Goal: Transaction & Acquisition: Purchase product/service

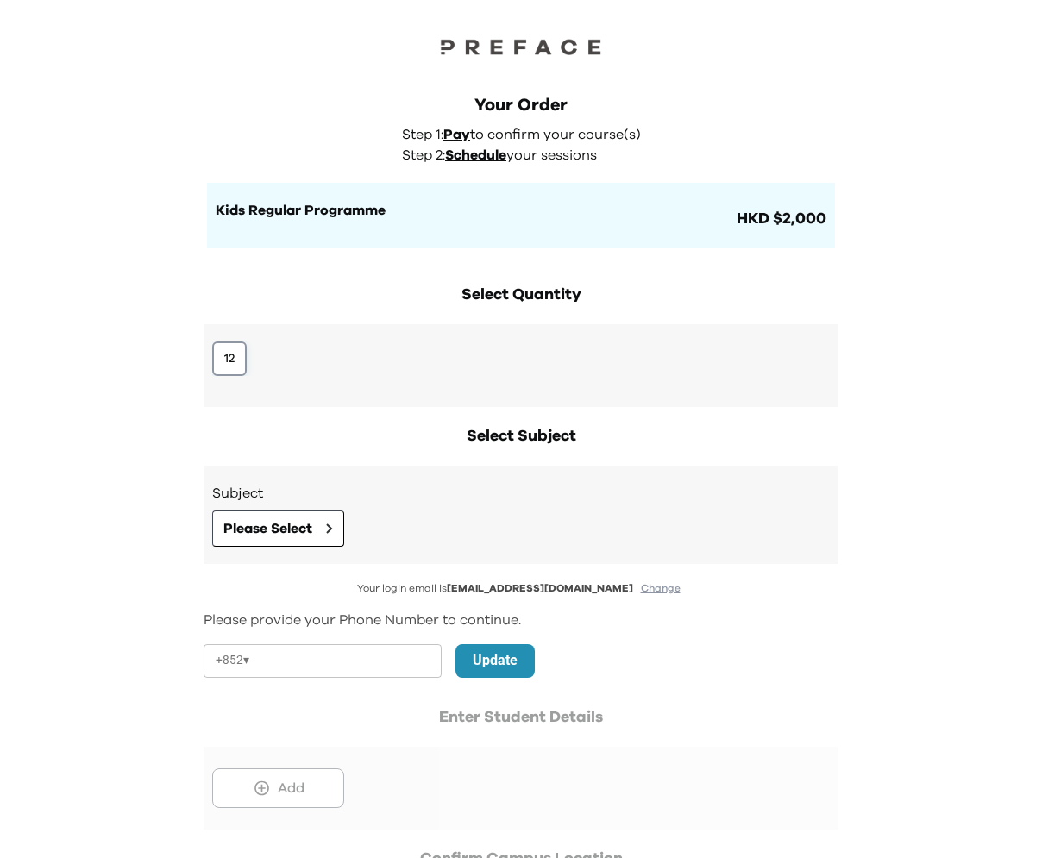
click at [229, 354] on button "12" at bounding box center [229, 358] width 34 height 34
click at [250, 516] on button "Please Select" at bounding box center [278, 528] width 132 height 36
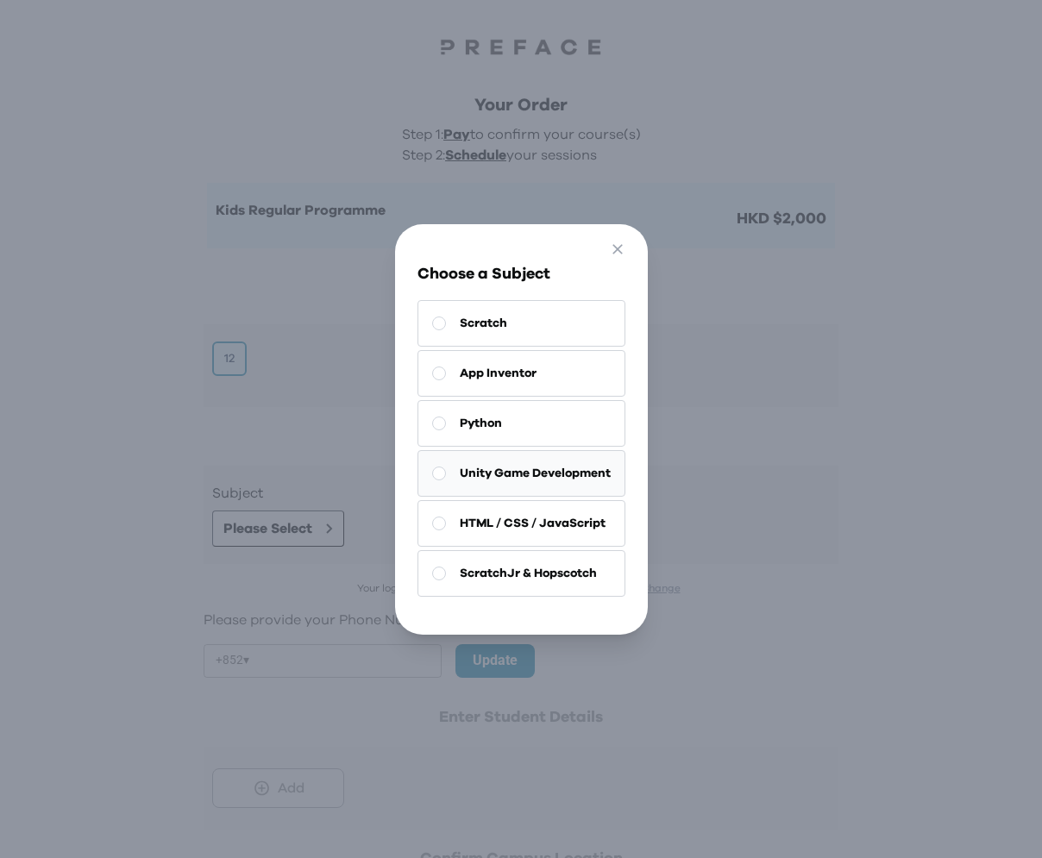
click at [519, 477] on span "Unity Game Development" at bounding box center [535, 473] width 151 height 17
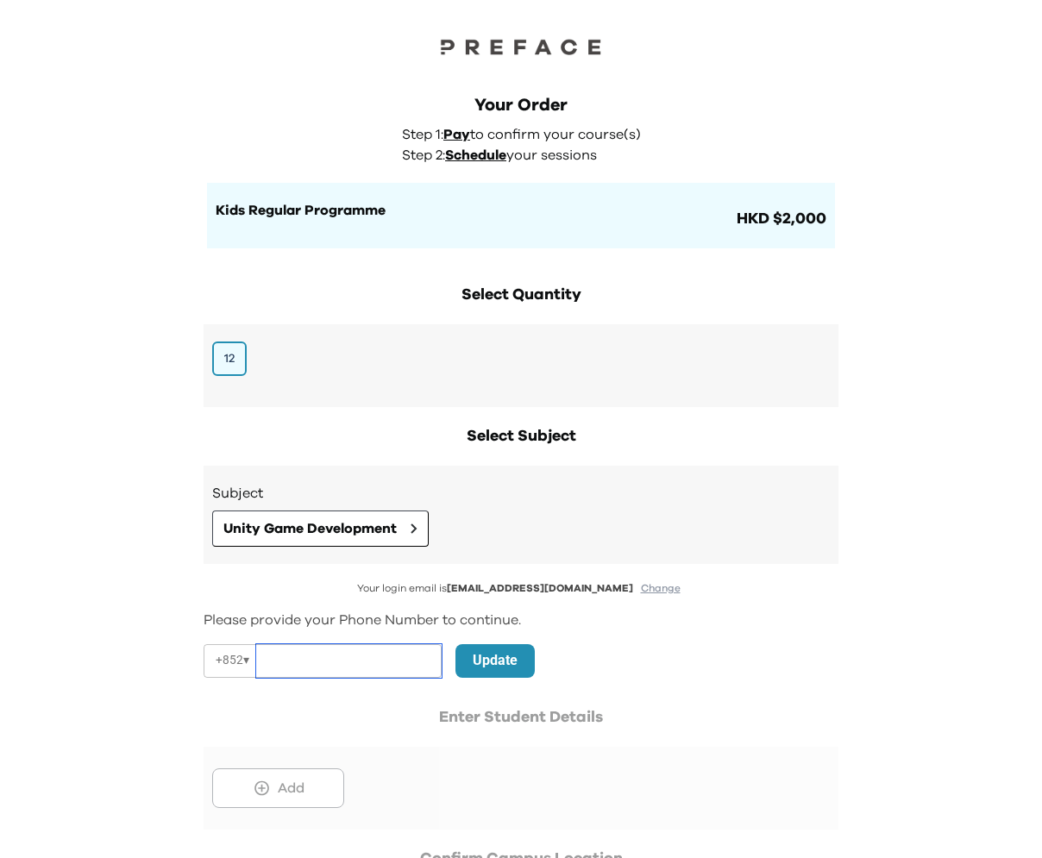
click at [384, 655] on input "tel" at bounding box center [348, 661] width 185 height 34
paste input "********"
type input "********"
click at [510, 658] on p "Update" at bounding box center [495, 660] width 45 height 21
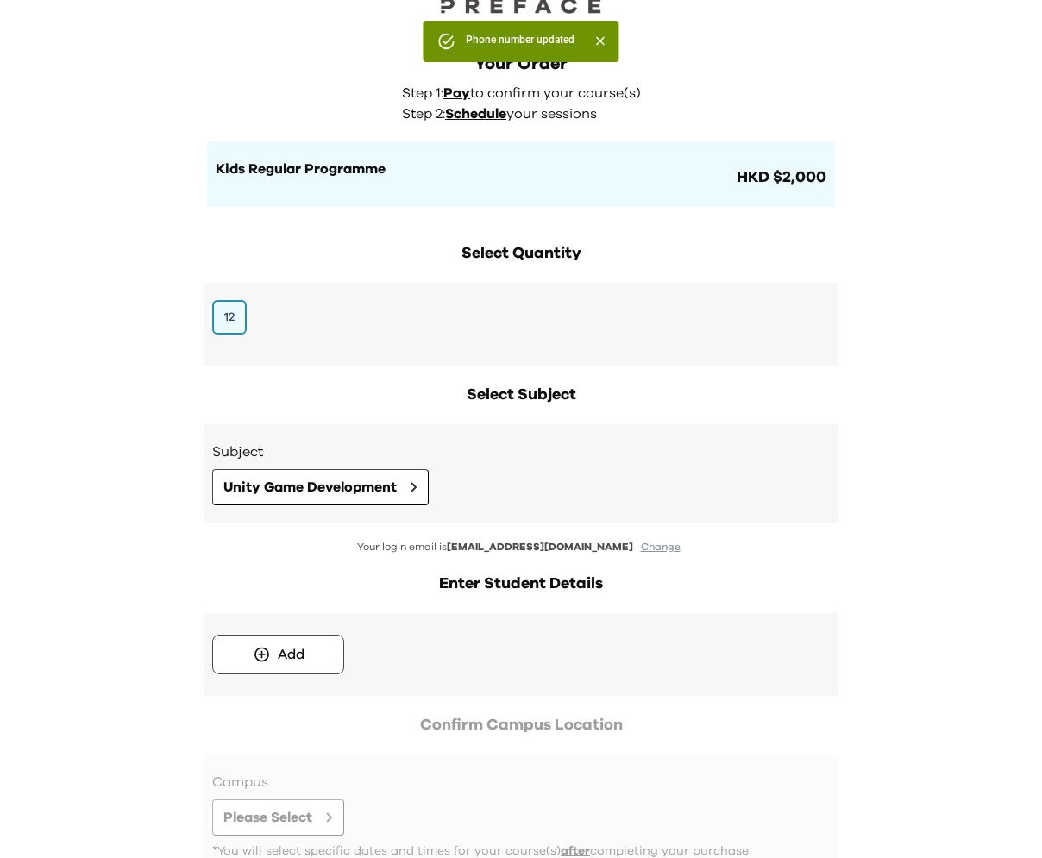
scroll to position [167, 0]
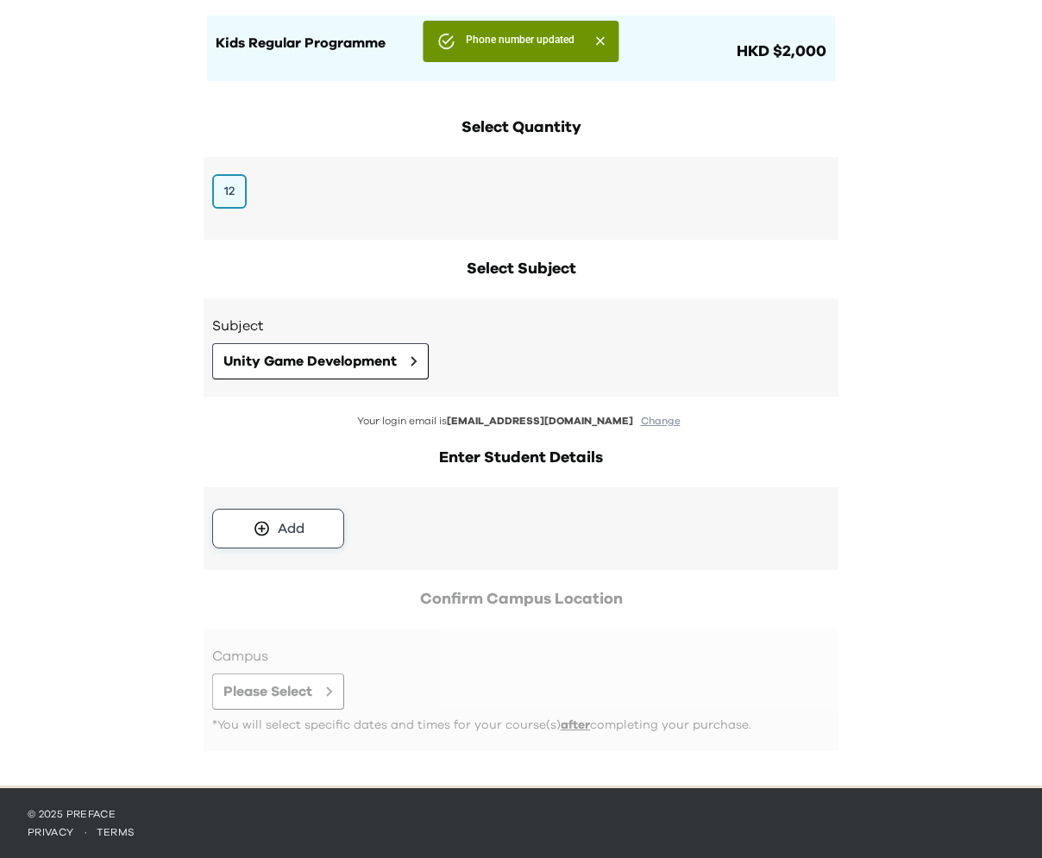
click at [285, 522] on div "Add" at bounding box center [291, 528] width 27 height 21
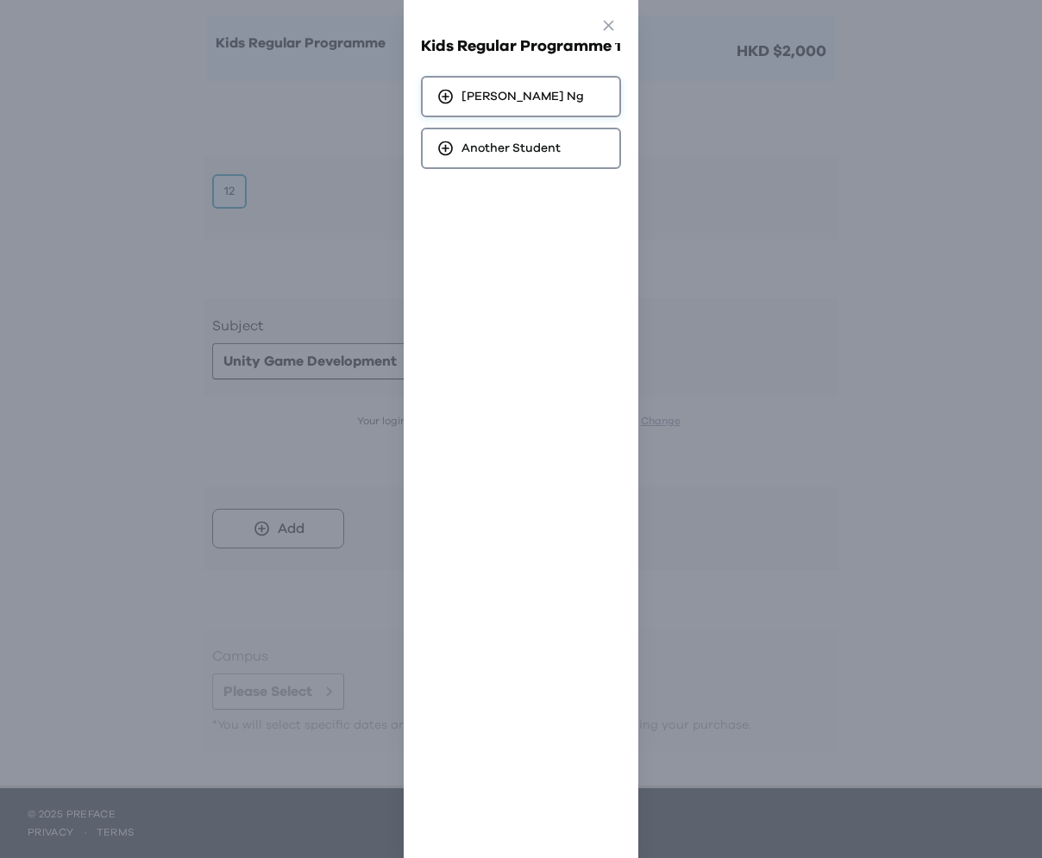
click at [459, 99] on div "Don Sheung Tung Ng" at bounding box center [509, 96] width 147 height 17
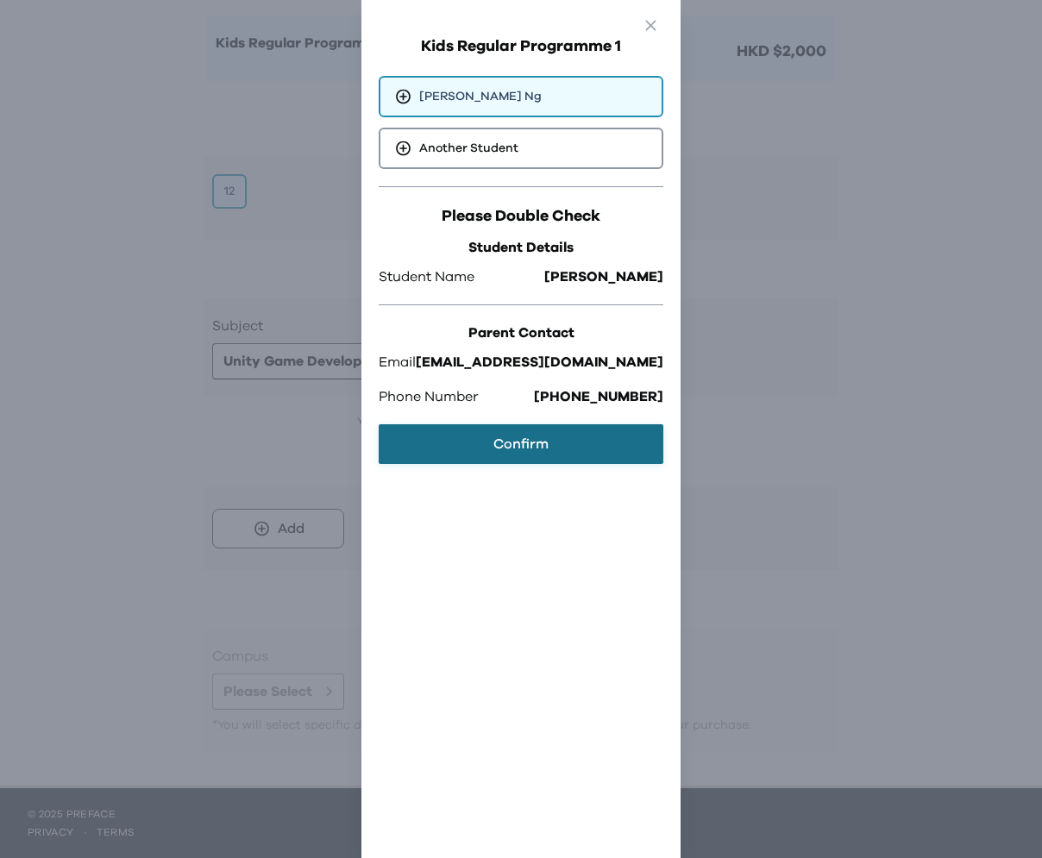
click at [520, 444] on button "Confirm" at bounding box center [521, 444] width 285 height 40
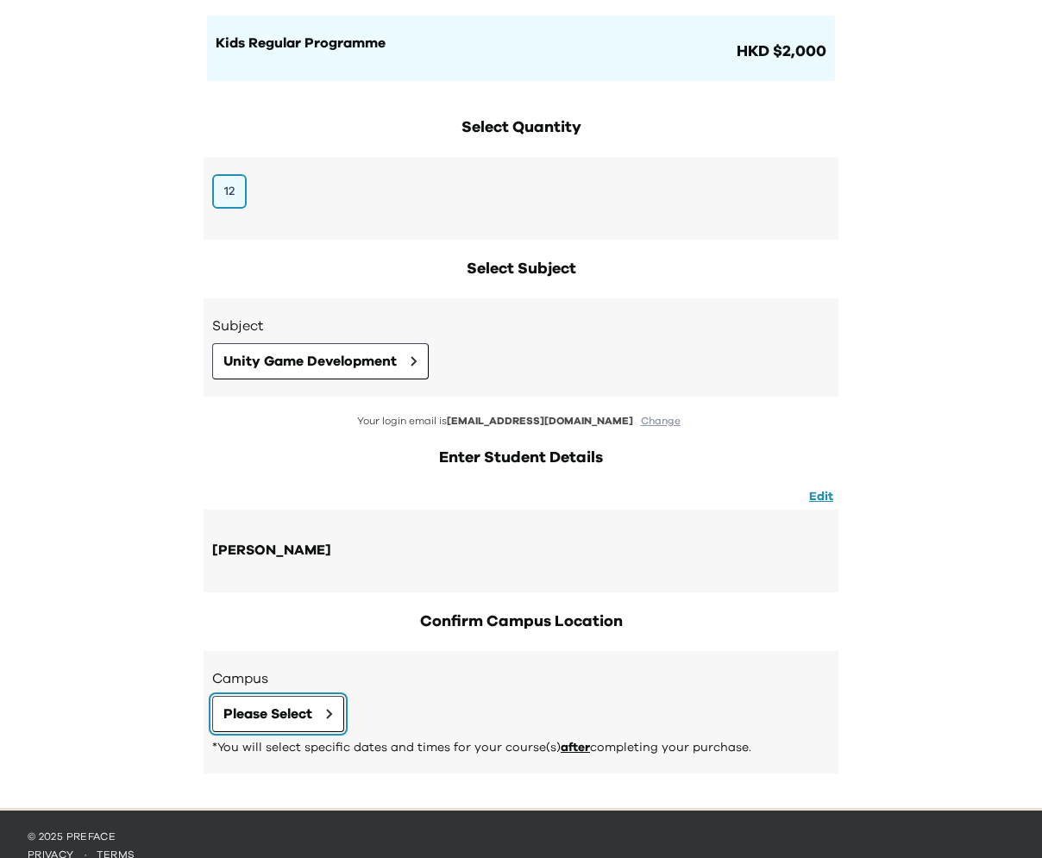
click at [282, 715] on span "Please Select" at bounding box center [267, 714] width 89 height 21
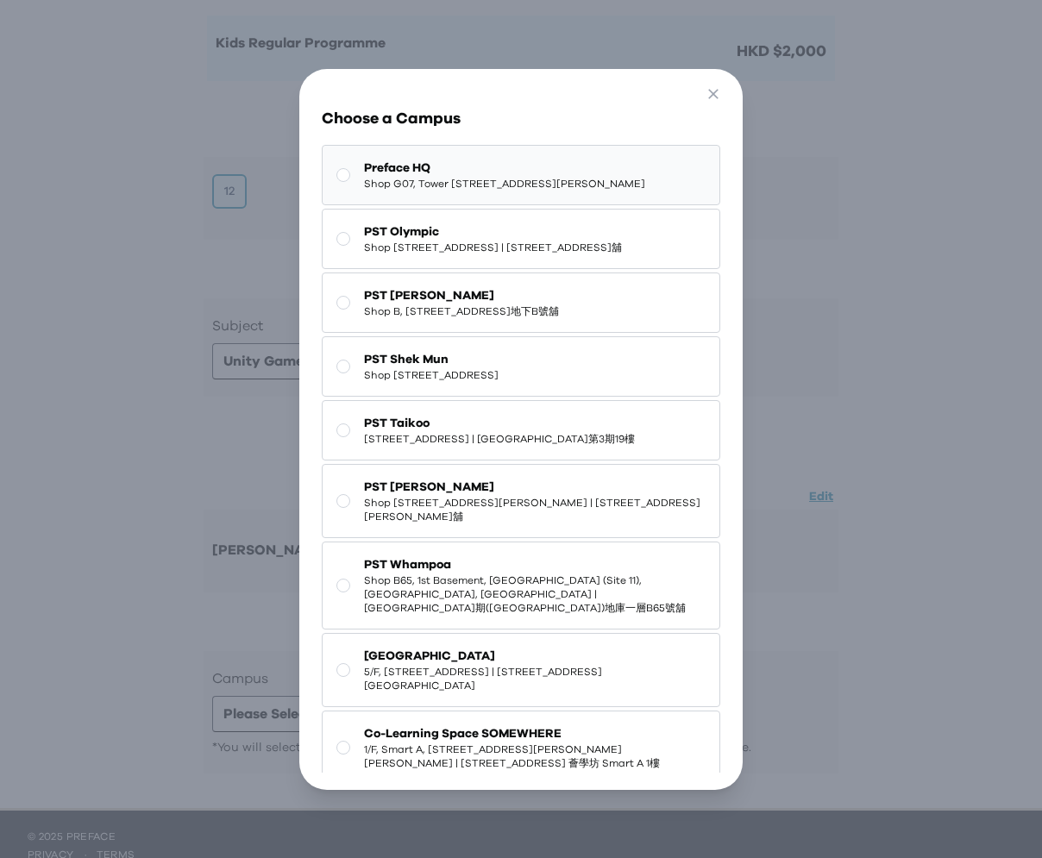
click at [405, 191] on span "Shop G07, Tower 535, 535 Jaffe Road, Causeway Bay | 銅鑼灣謝斐道535號Tower 535 地下G07號舖" at bounding box center [504, 184] width 281 height 14
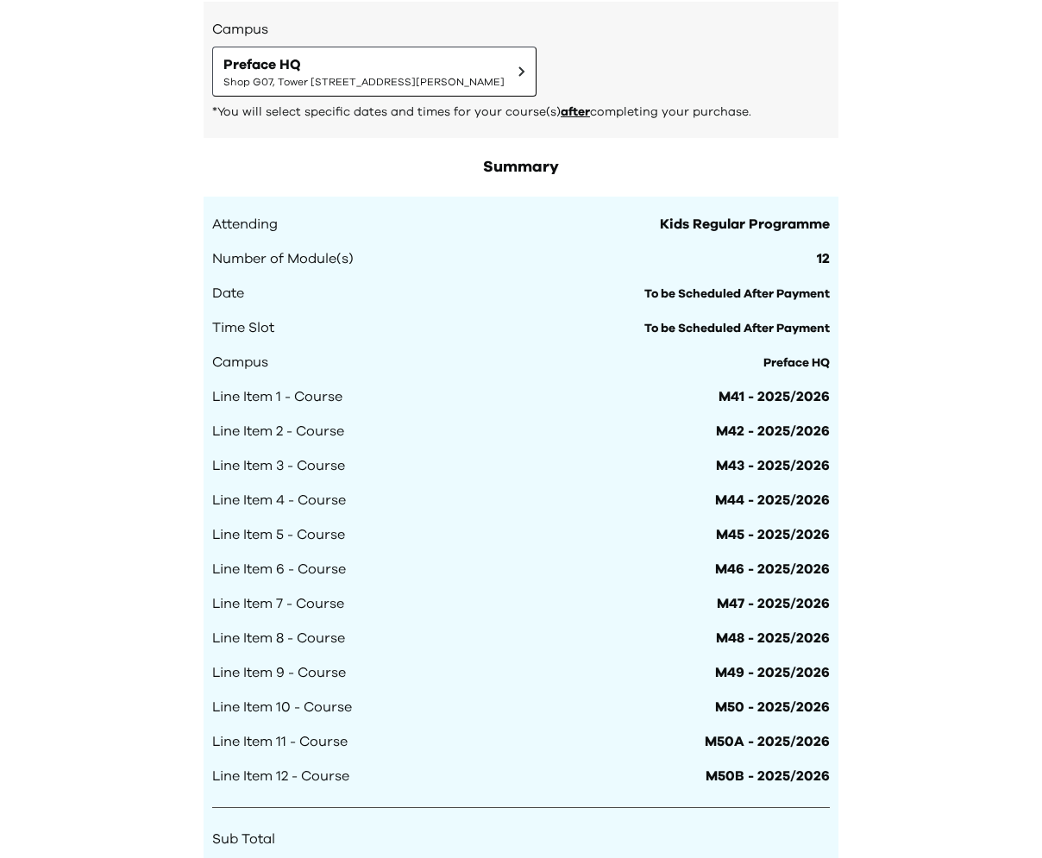
scroll to position [1102, 0]
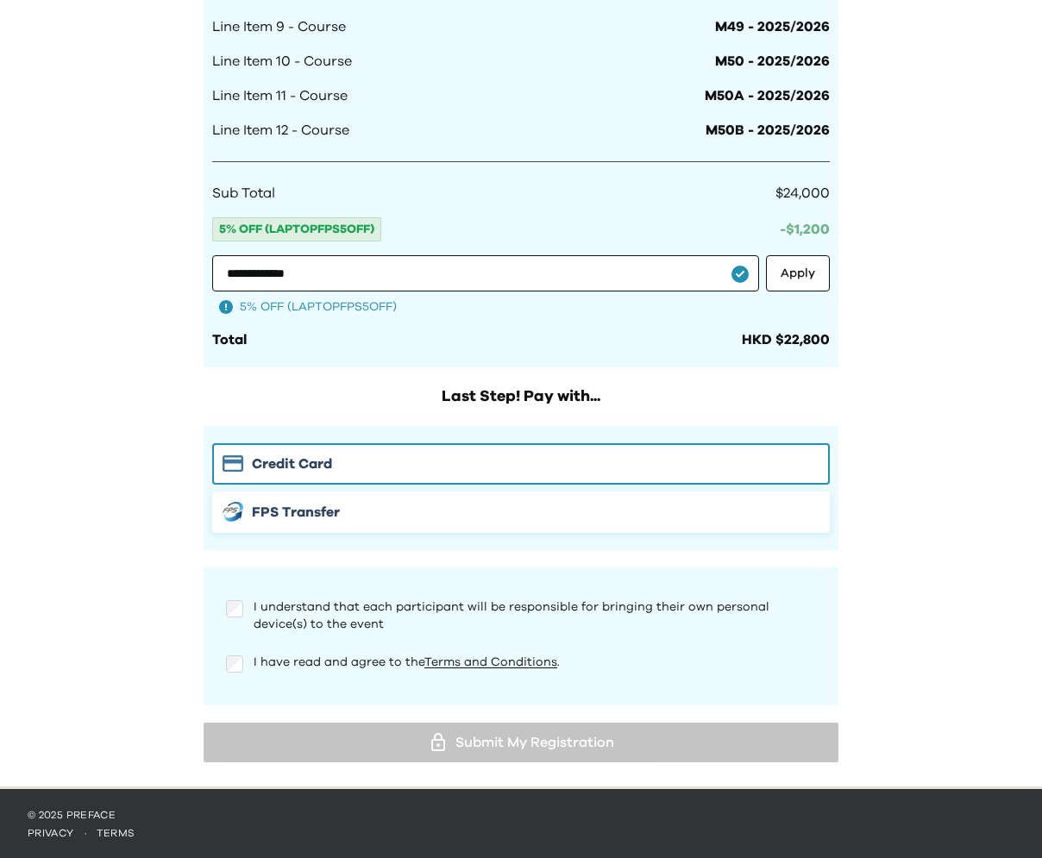
click at [247, 504] on div "FPS Transfer" at bounding box center [520, 512] width 597 height 21
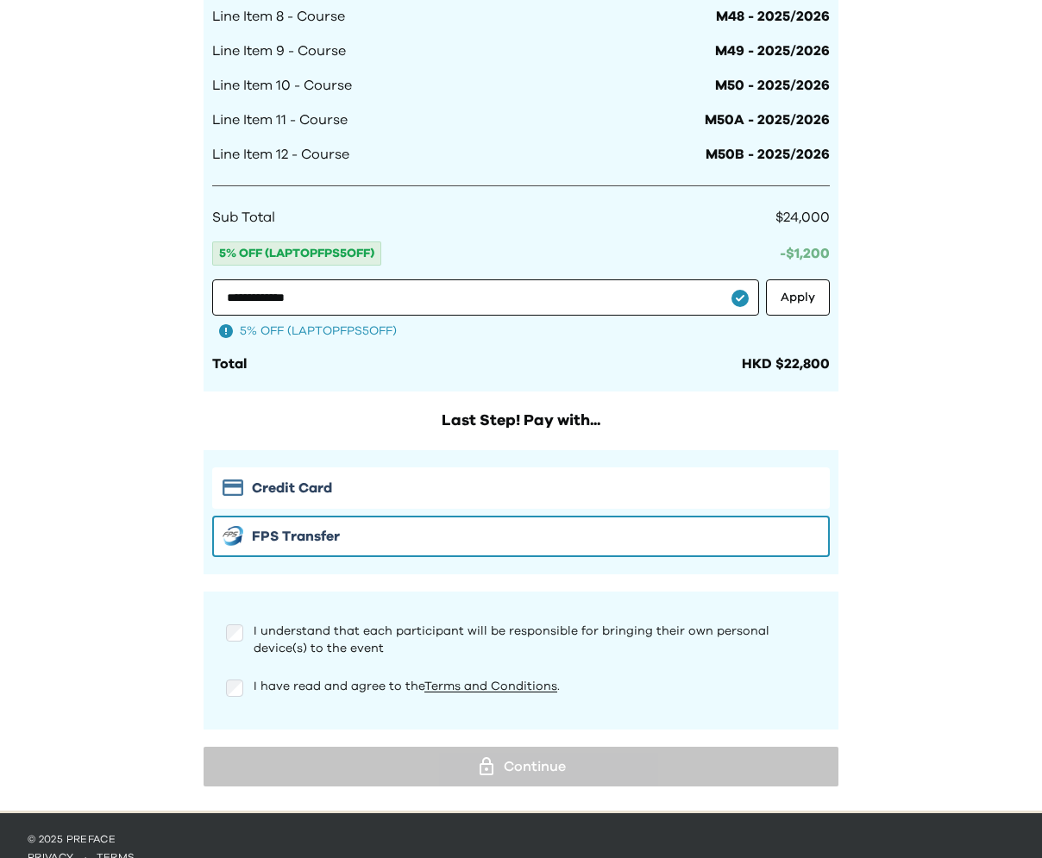
click at [240, 672] on div "I understand that each participant will be responsible for bringing their own p…" at bounding box center [520, 660] width 617 height 103
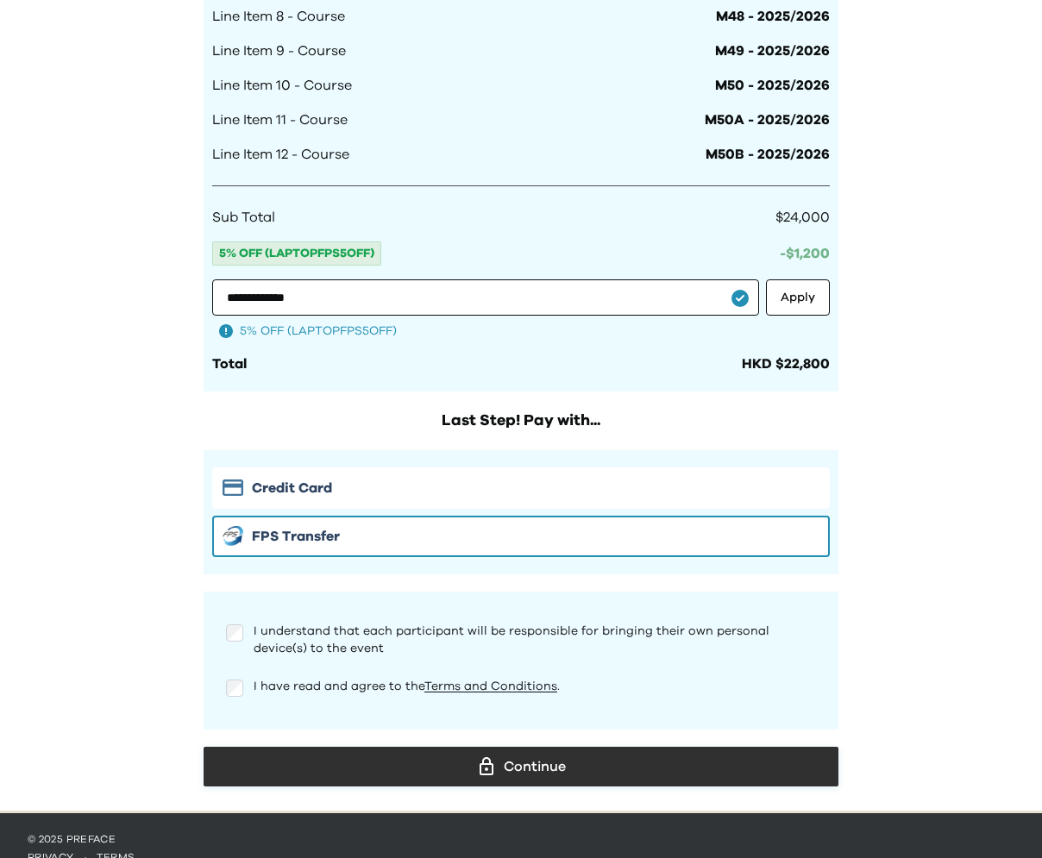
click at [371, 757] on div "Continue" at bounding box center [520, 767] width 607 height 26
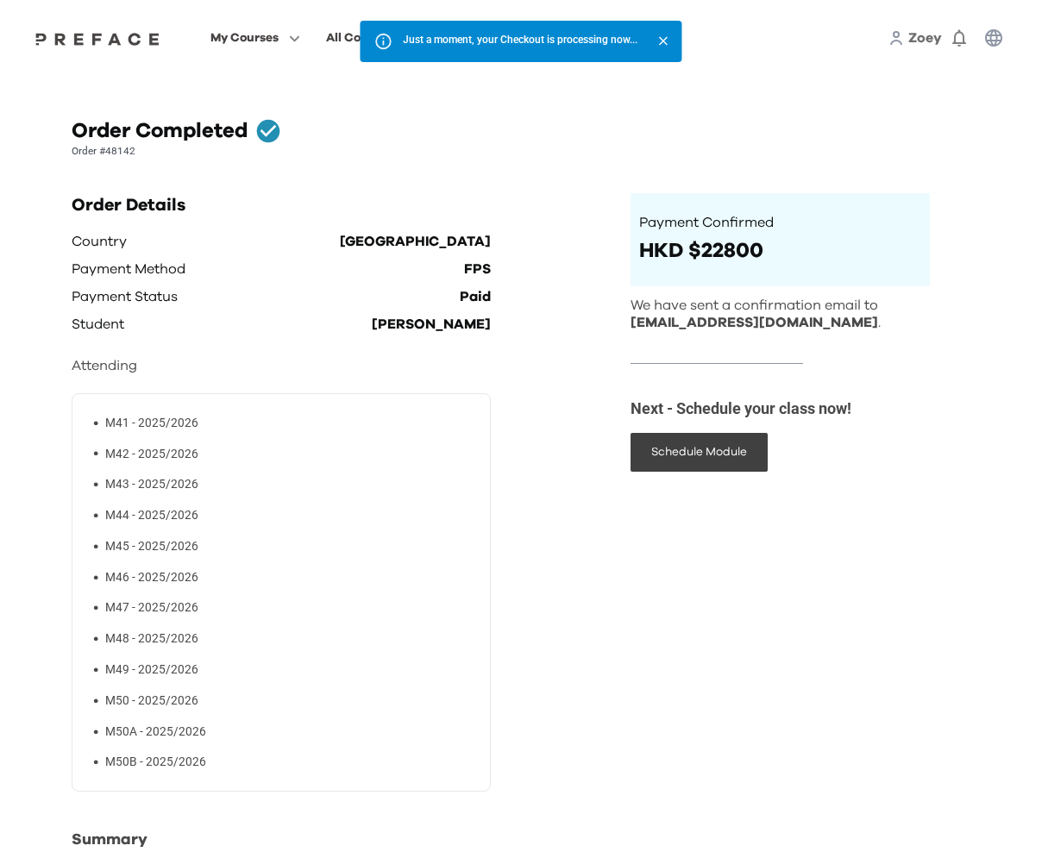
click at [686, 429] on div "Payment Confirmed HKD $22800 See order details We have sent a confirmation emai…" at bounding box center [779, 332] width 299 height 279
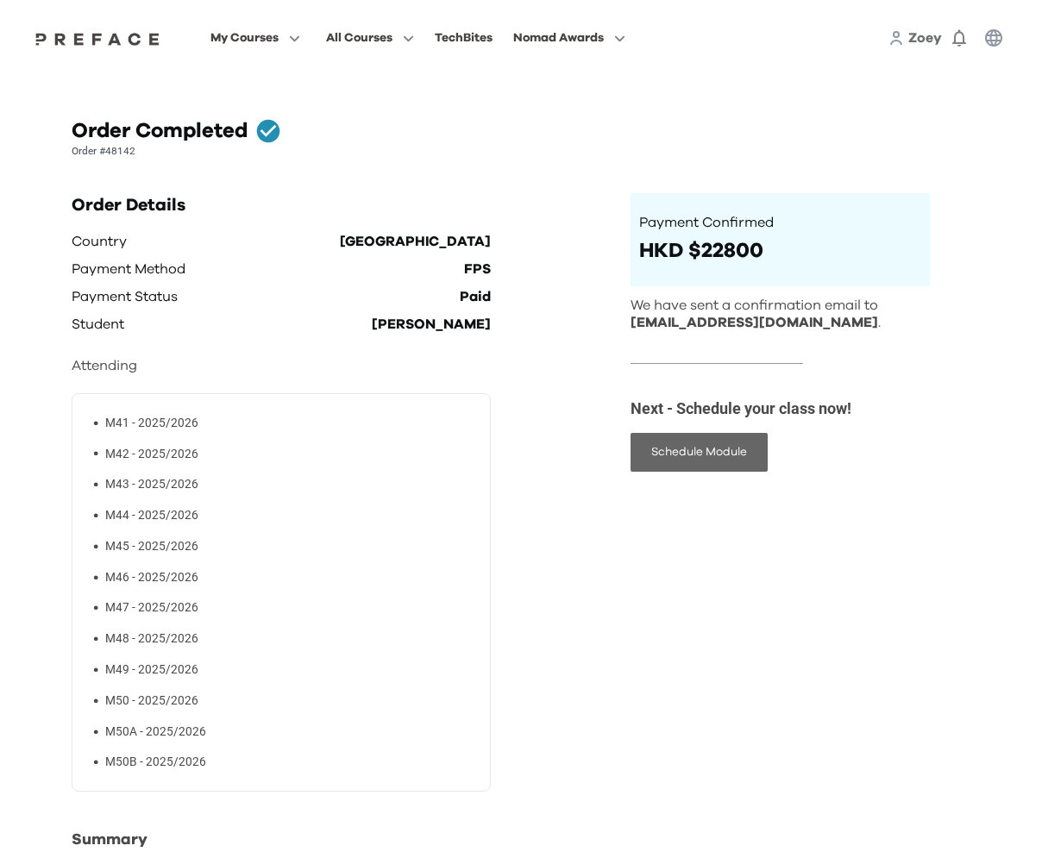
click at [685, 451] on button "Schedule Module" at bounding box center [698, 452] width 137 height 39
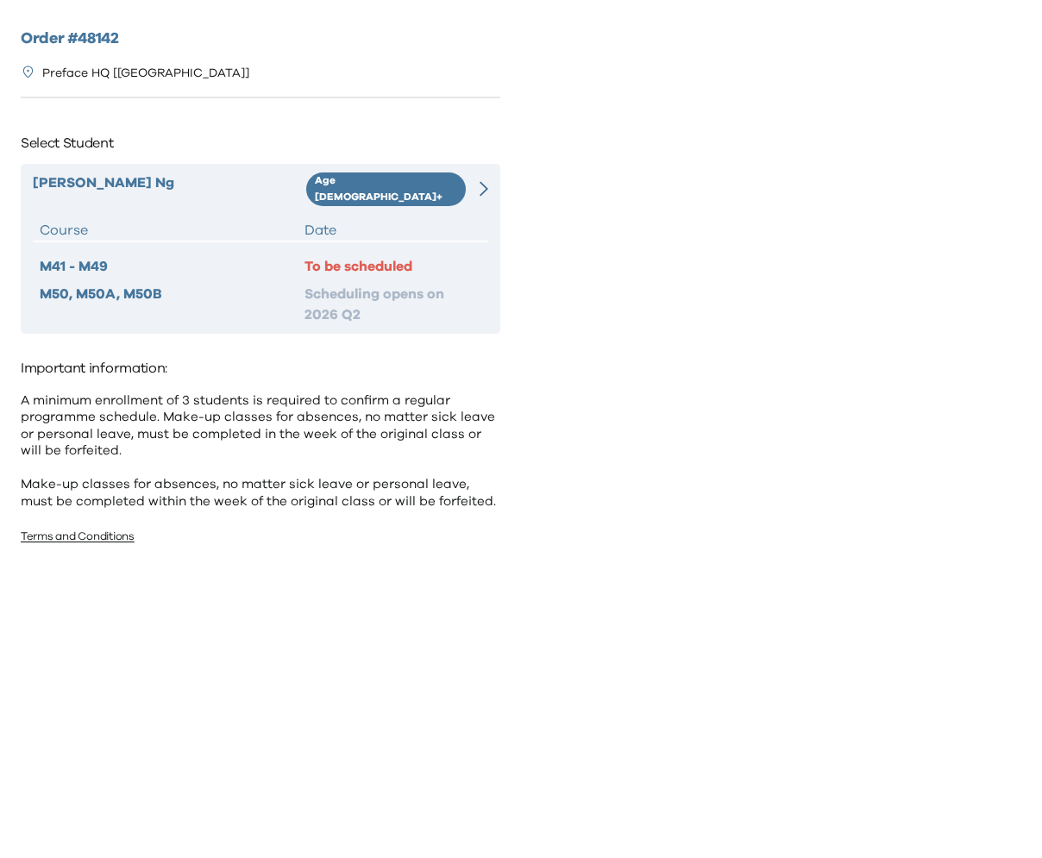
click at [473, 184] on div at bounding box center [477, 189] width 22 height 34
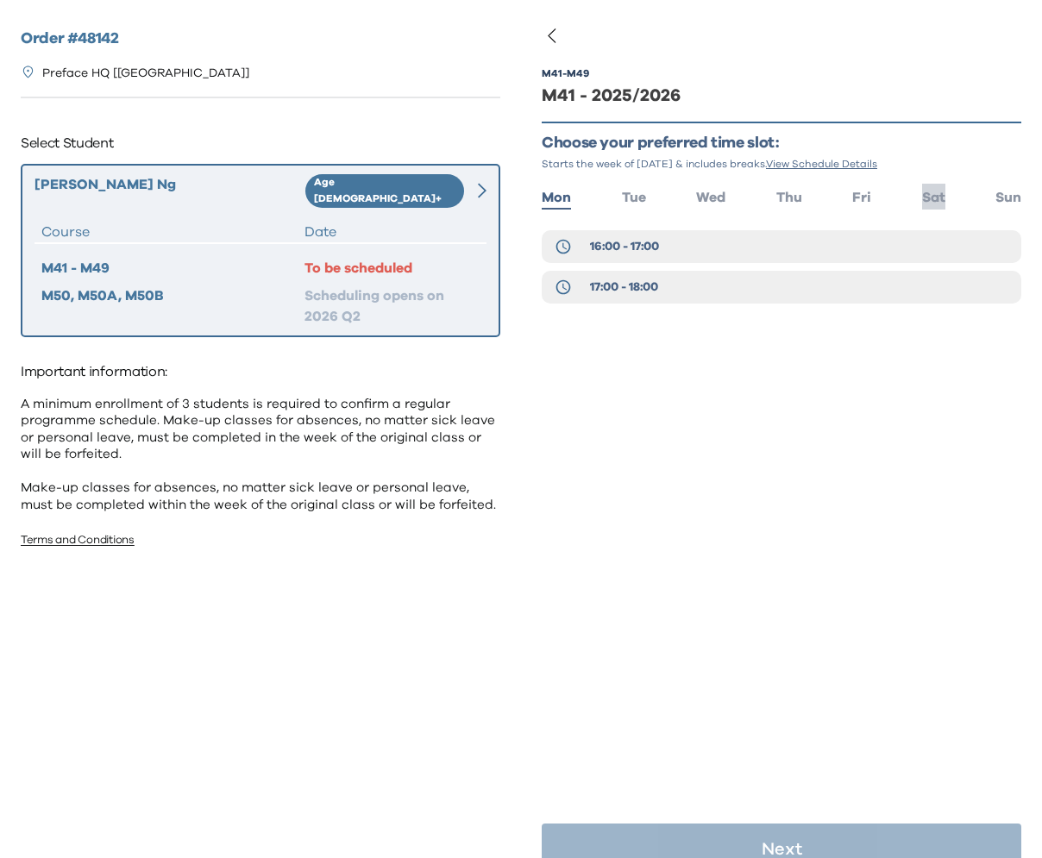
click at [930, 195] on span "Sat" at bounding box center [933, 198] width 23 height 14
click at [638, 280] on span "15:00 - 16:00" at bounding box center [625, 287] width 70 height 17
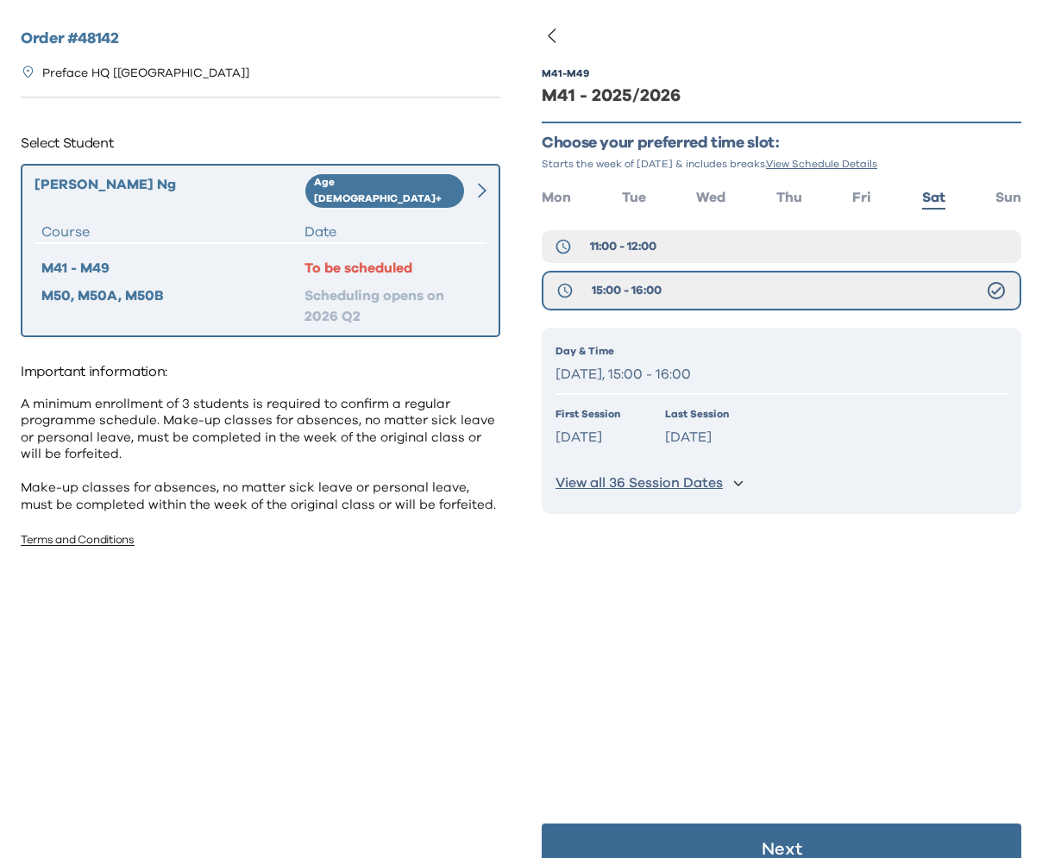
click at [777, 842] on p "Next" at bounding box center [781, 849] width 41 height 17
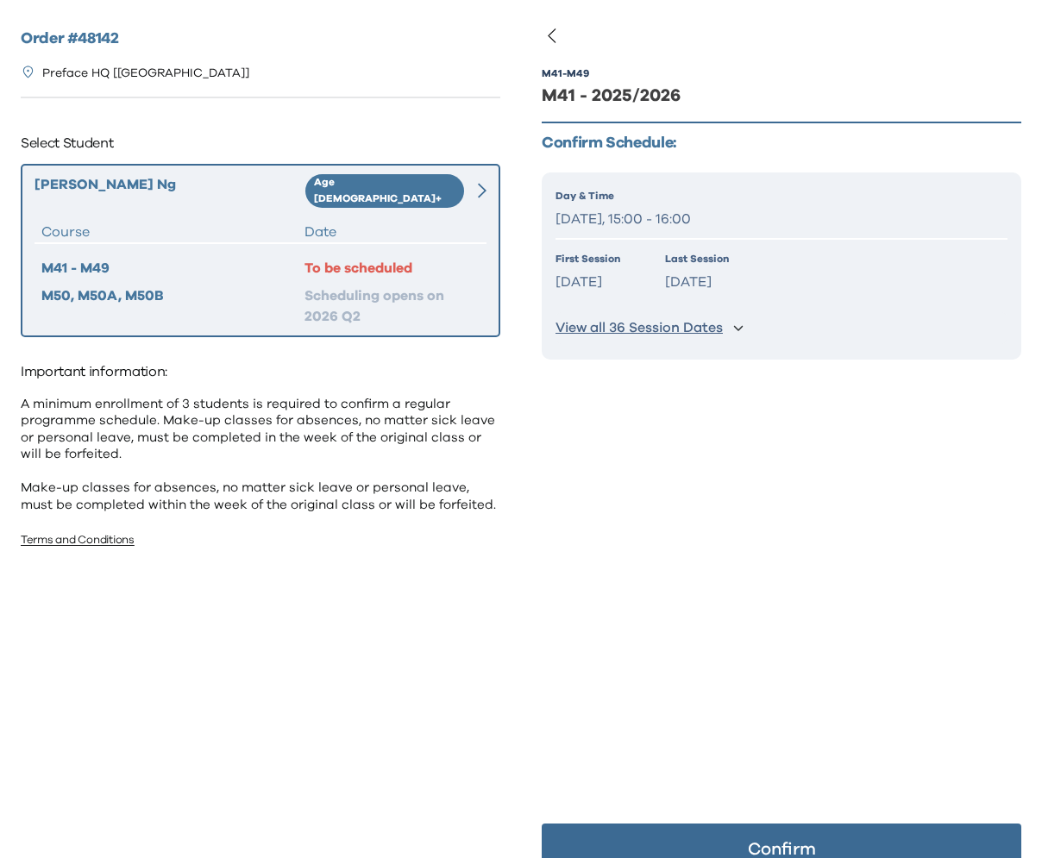
click at [776, 836] on button "Confirm" at bounding box center [781, 849] width 479 height 52
